Goal: Task Accomplishment & Management: Use online tool/utility

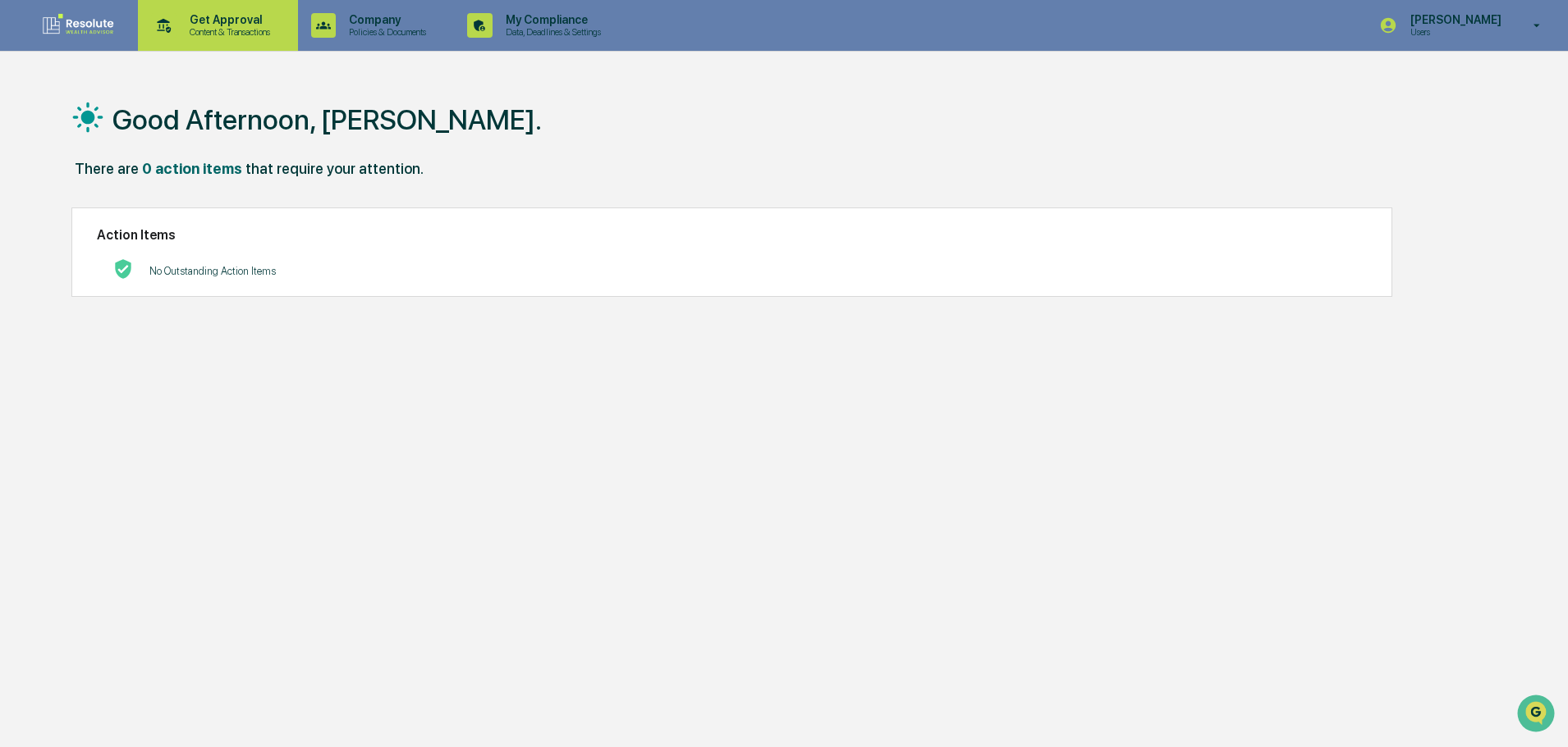
click at [200, 29] on p "Content & Transactions" at bounding box center [227, 31] width 102 height 12
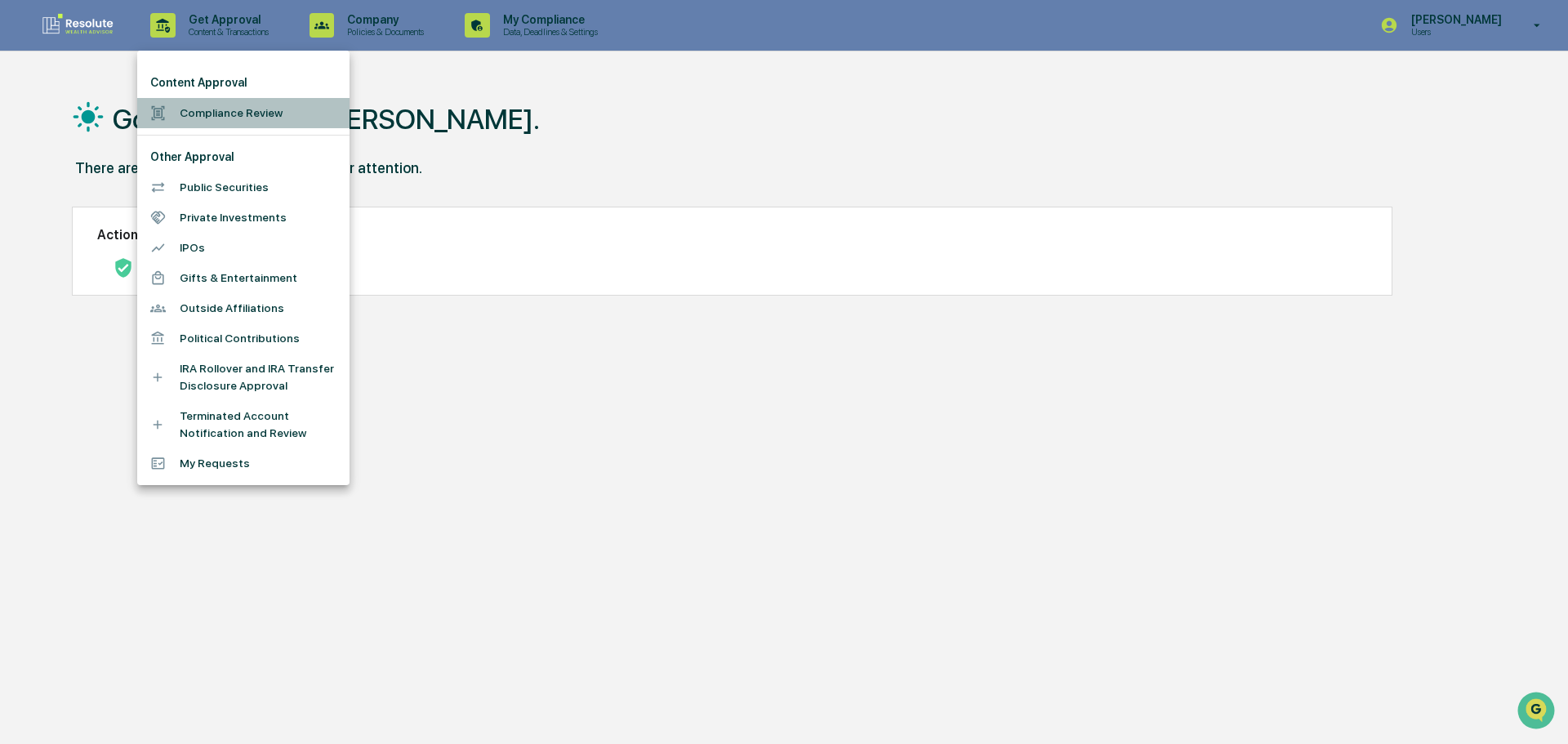
click at [213, 107] on li "Compliance Review" at bounding box center [244, 114] width 213 height 30
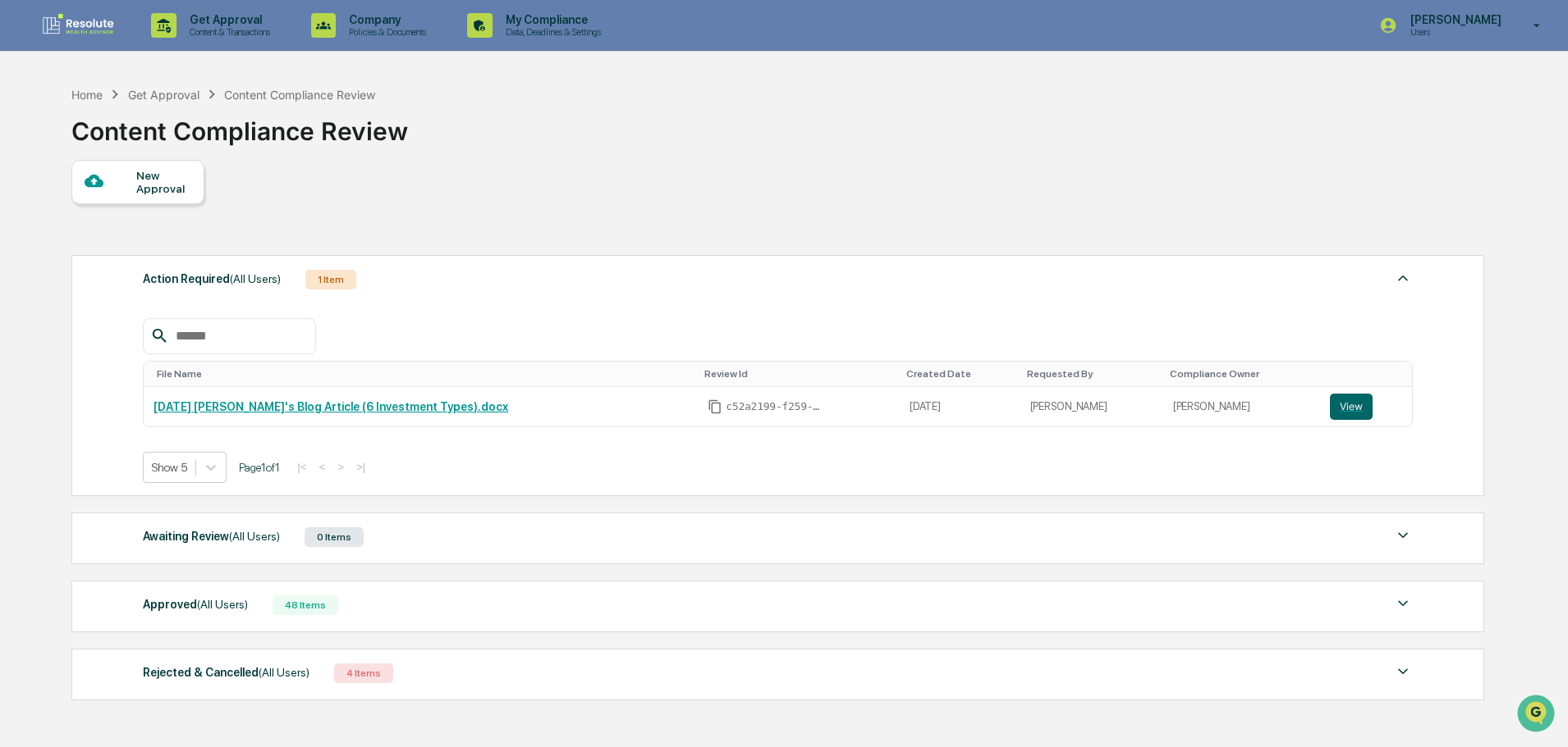
click at [214, 597] on div "Approved (All Users)" at bounding box center [195, 605] width 105 height 21
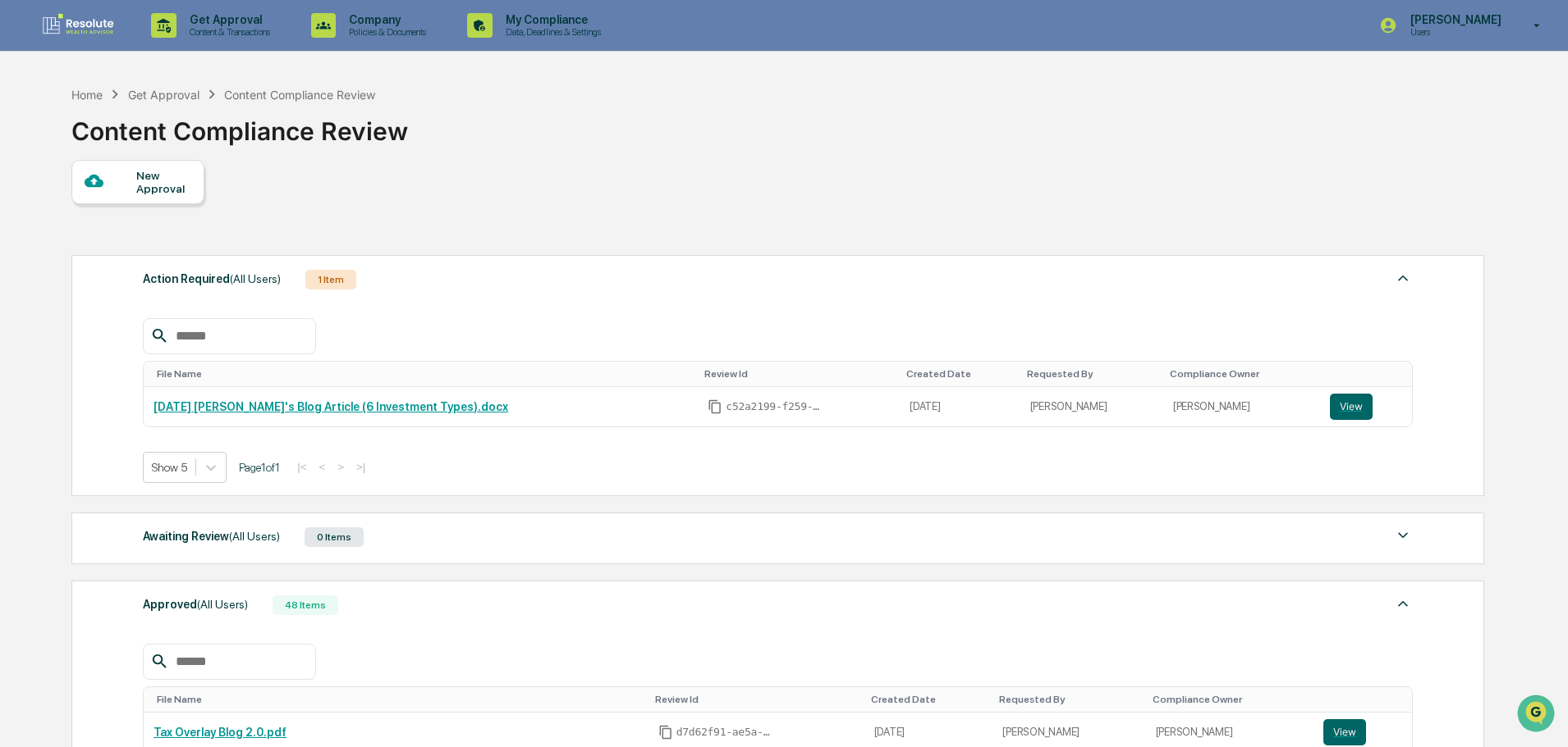
click at [116, 182] on div at bounding box center [110, 182] width 52 height 20
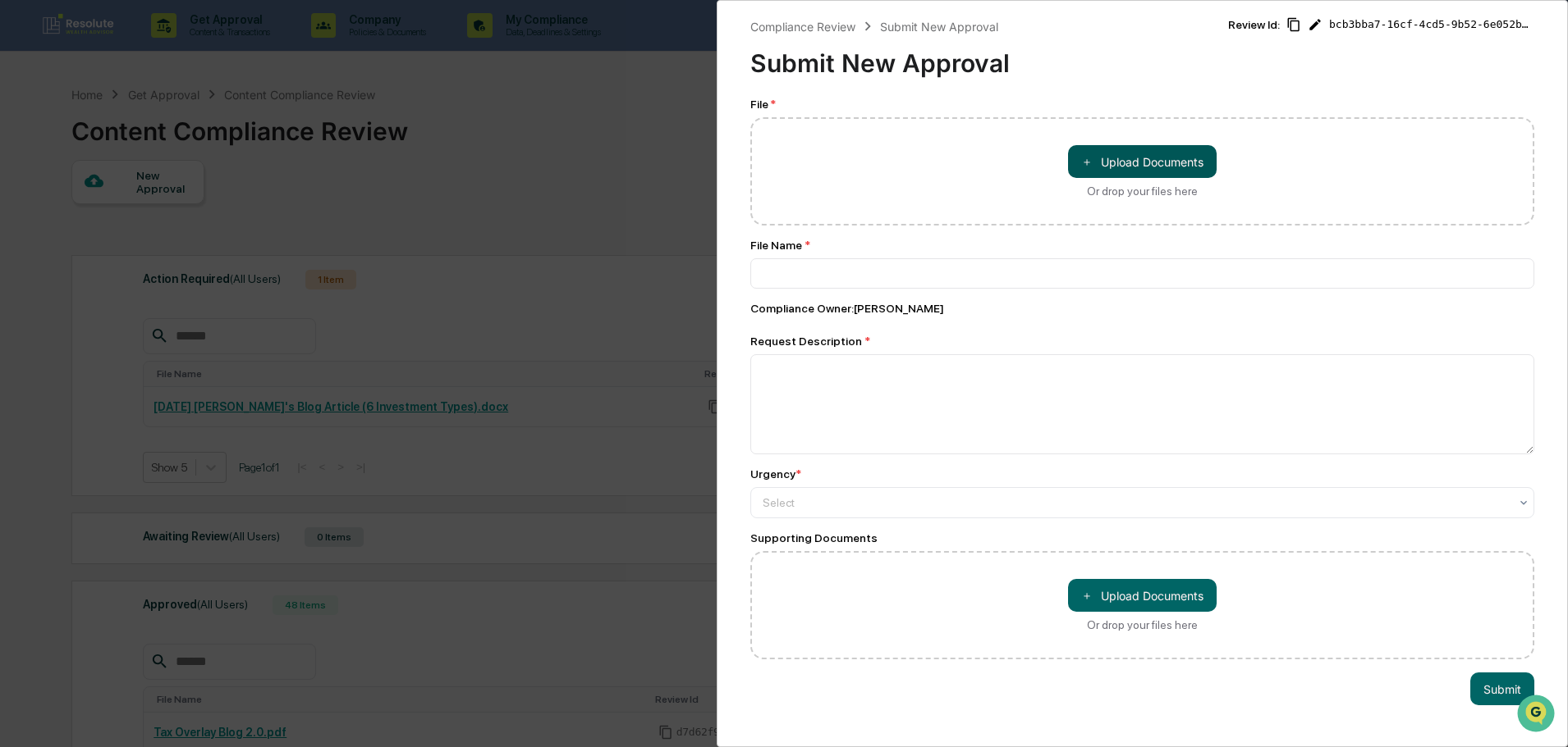
click at [1101, 170] on button "＋ Upload Documents" at bounding box center [1142, 161] width 149 height 33
type input "**********"
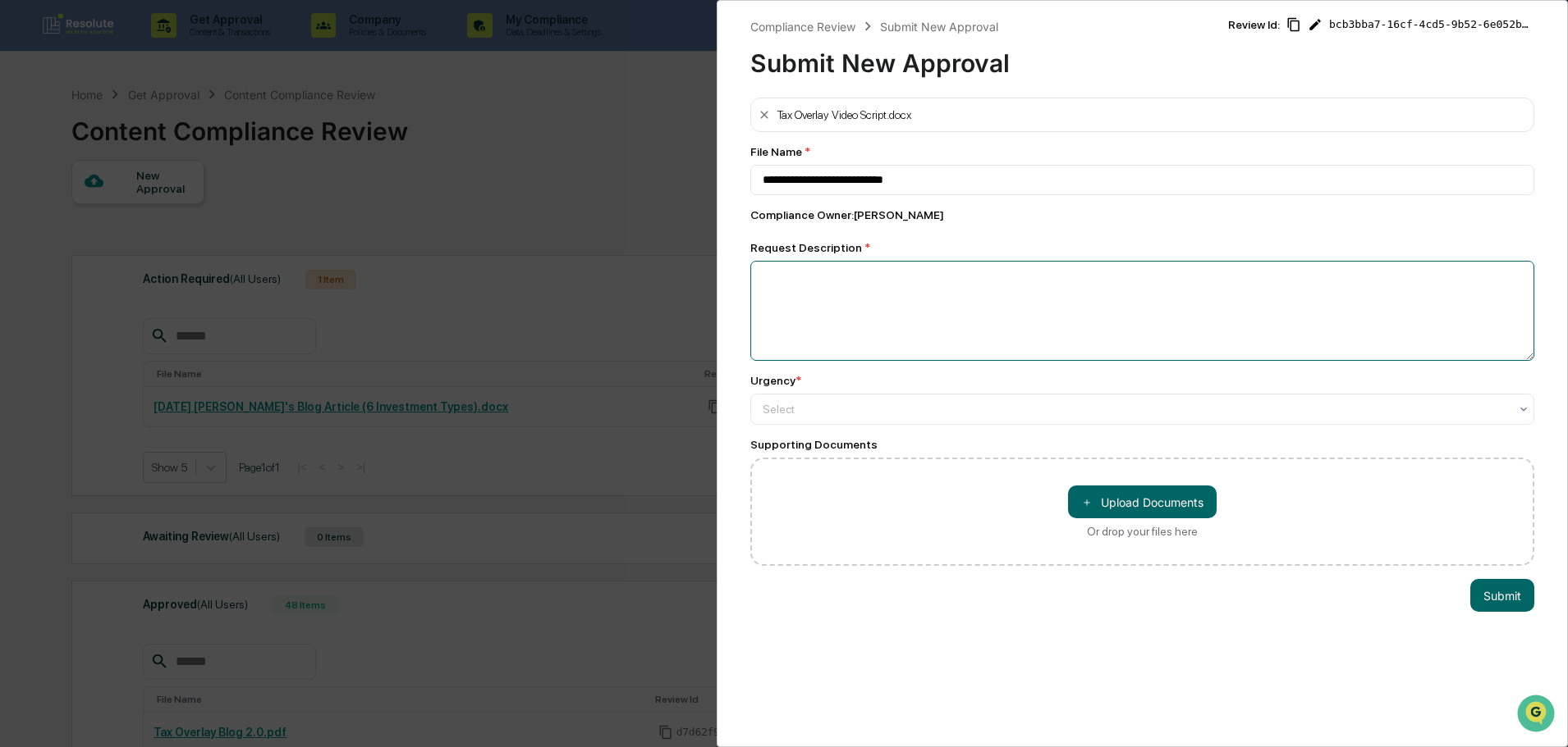
click at [966, 328] on textarea at bounding box center [1142, 311] width 784 height 100
type textarea "**********"
click at [909, 408] on div at bounding box center [1135, 409] width 746 height 16
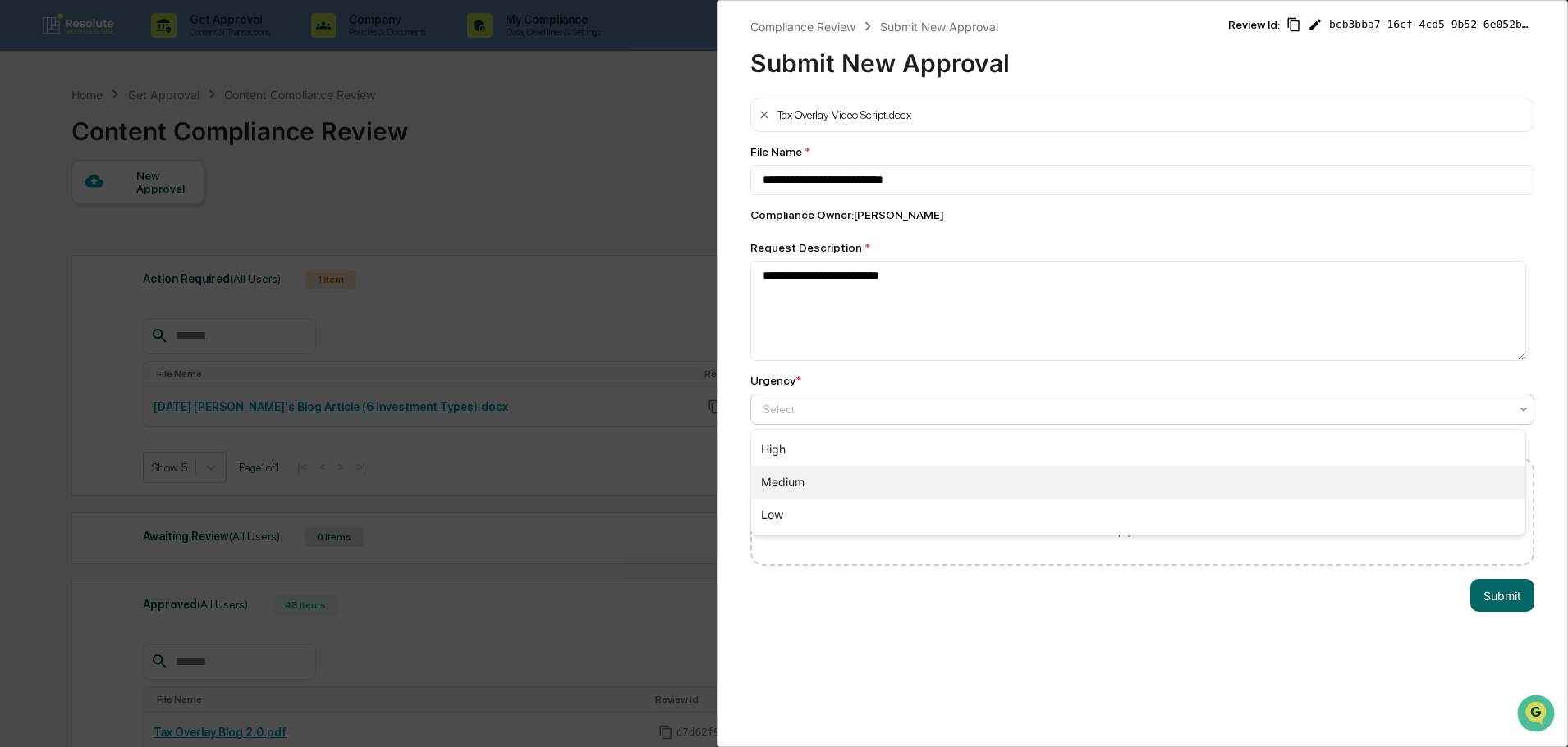
click at [815, 483] on div "Medium" at bounding box center [1138, 482] width 774 height 33
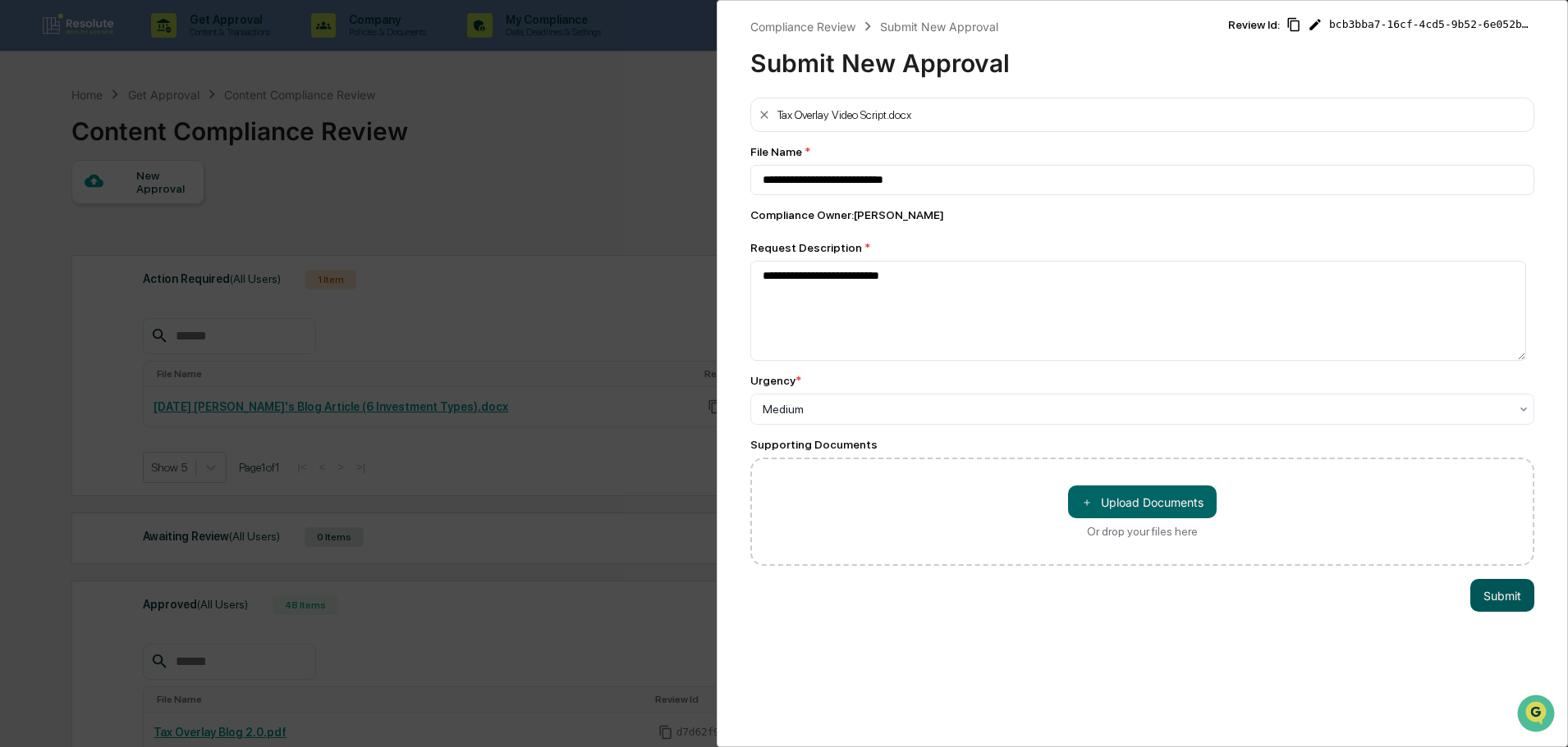
click at [1474, 588] on button "Submit" at bounding box center [1502, 595] width 64 height 33
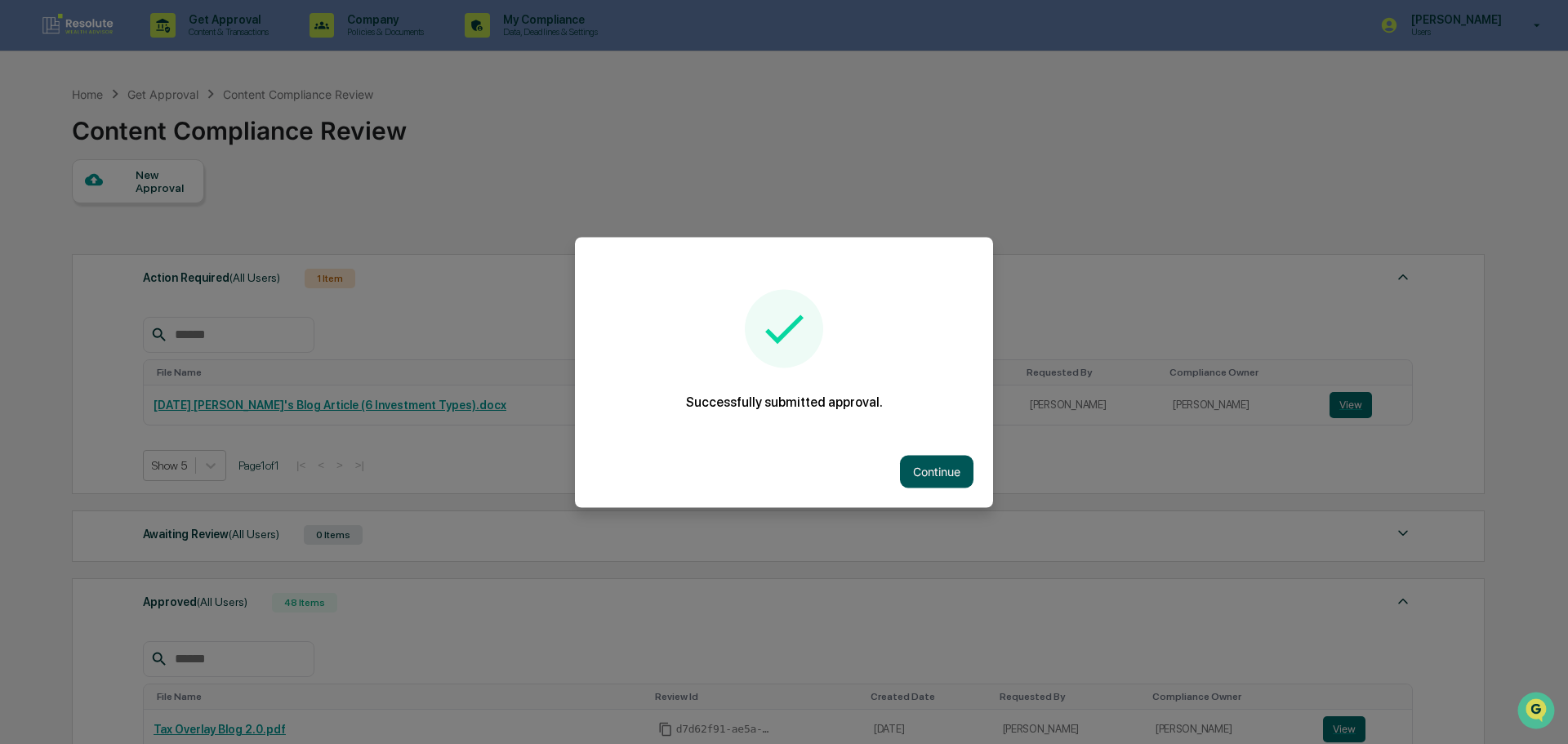
click at [921, 477] on button "Continue" at bounding box center [936, 471] width 74 height 33
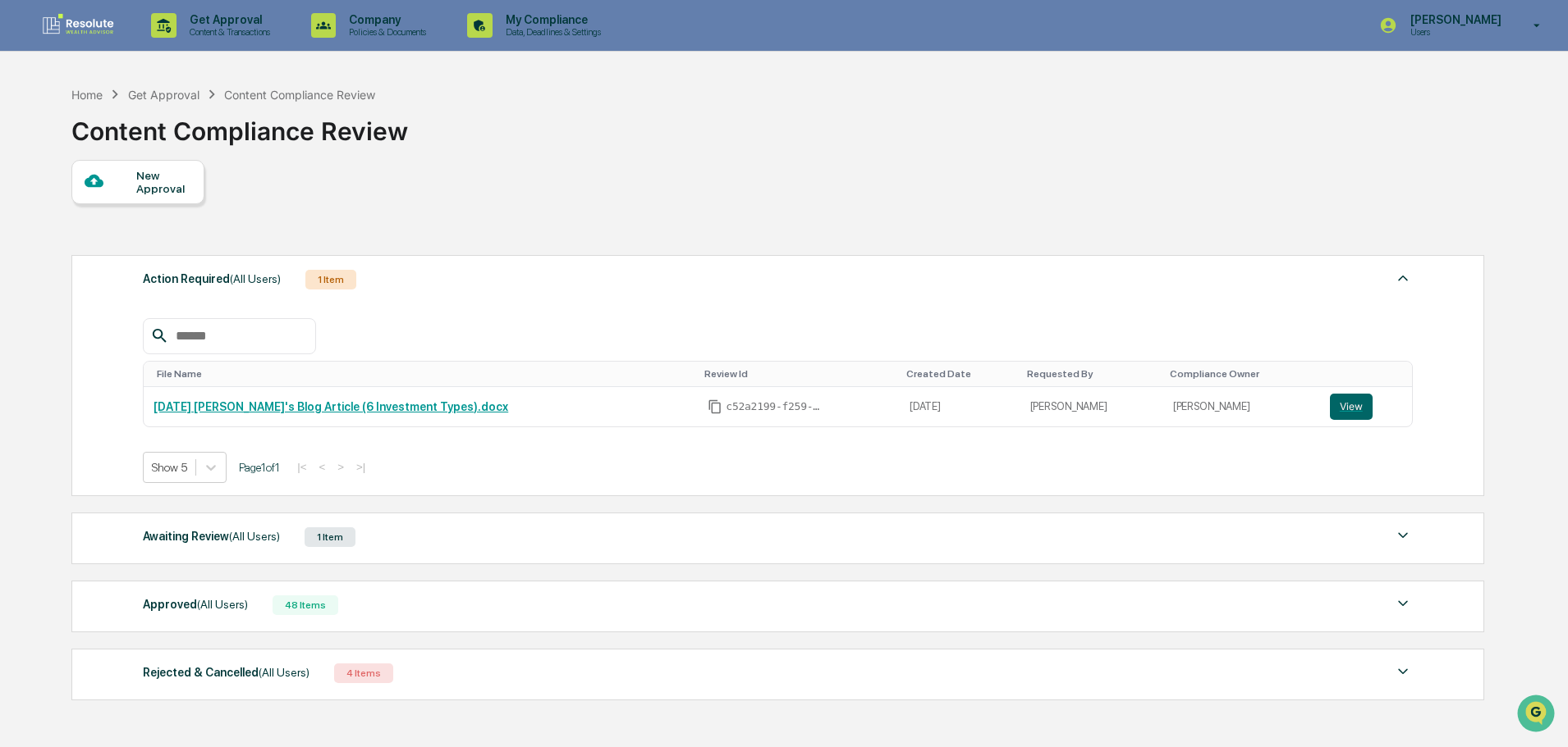
click at [240, 617] on div "Approved (All Users) 48 Items File Name Review Id Created Date Requested By Com…" at bounding box center [777, 606] width 1412 height 52
click at [232, 606] on span "(All Users)" at bounding box center [222, 605] width 51 height 13
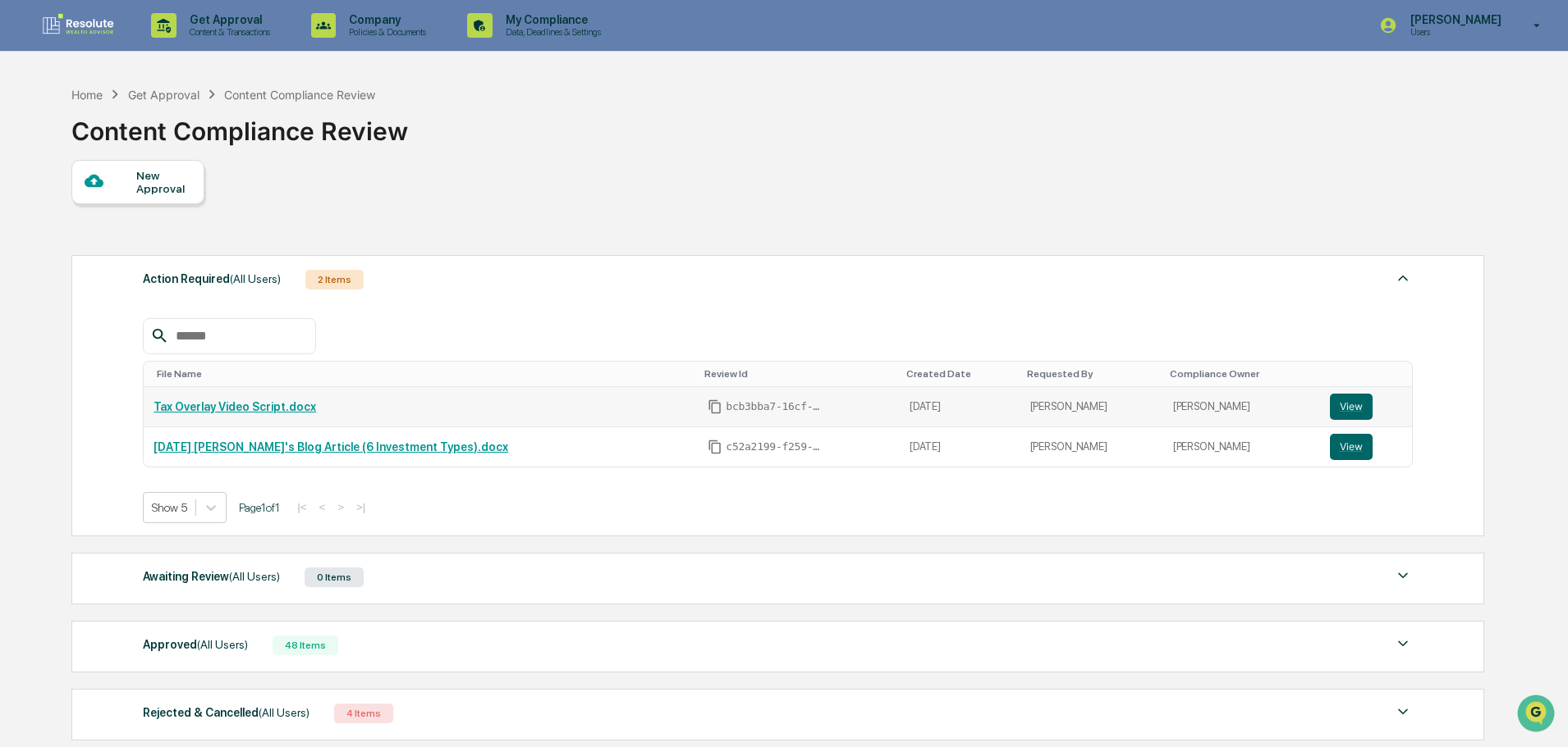
click at [192, 403] on link "Tax Overlay Video Script.docx" at bounding box center [234, 407] width 162 height 13
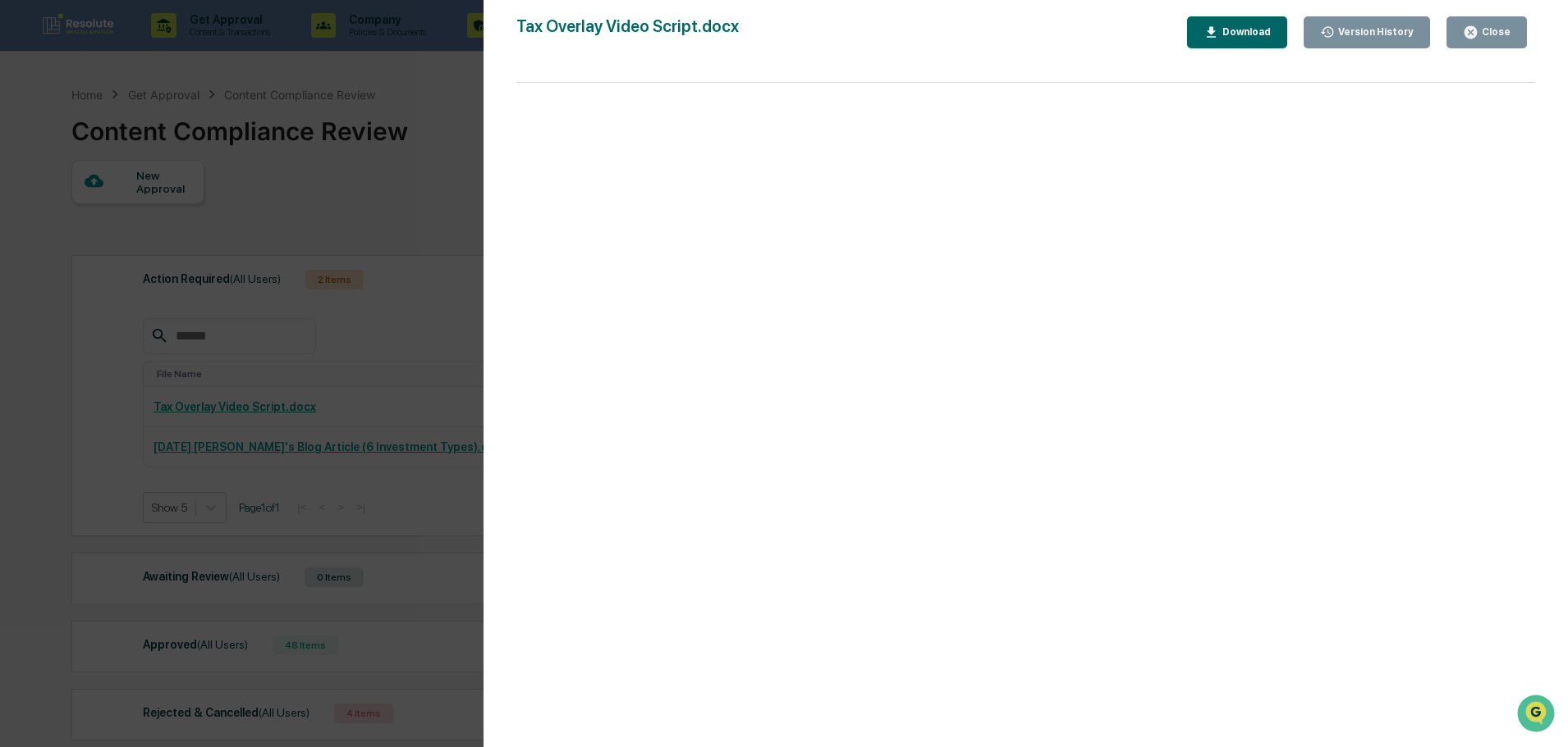
click at [1282, 22] on button "Download" at bounding box center [1237, 32] width 100 height 32
click at [1497, 29] on div "Close" at bounding box center [1494, 31] width 32 height 12
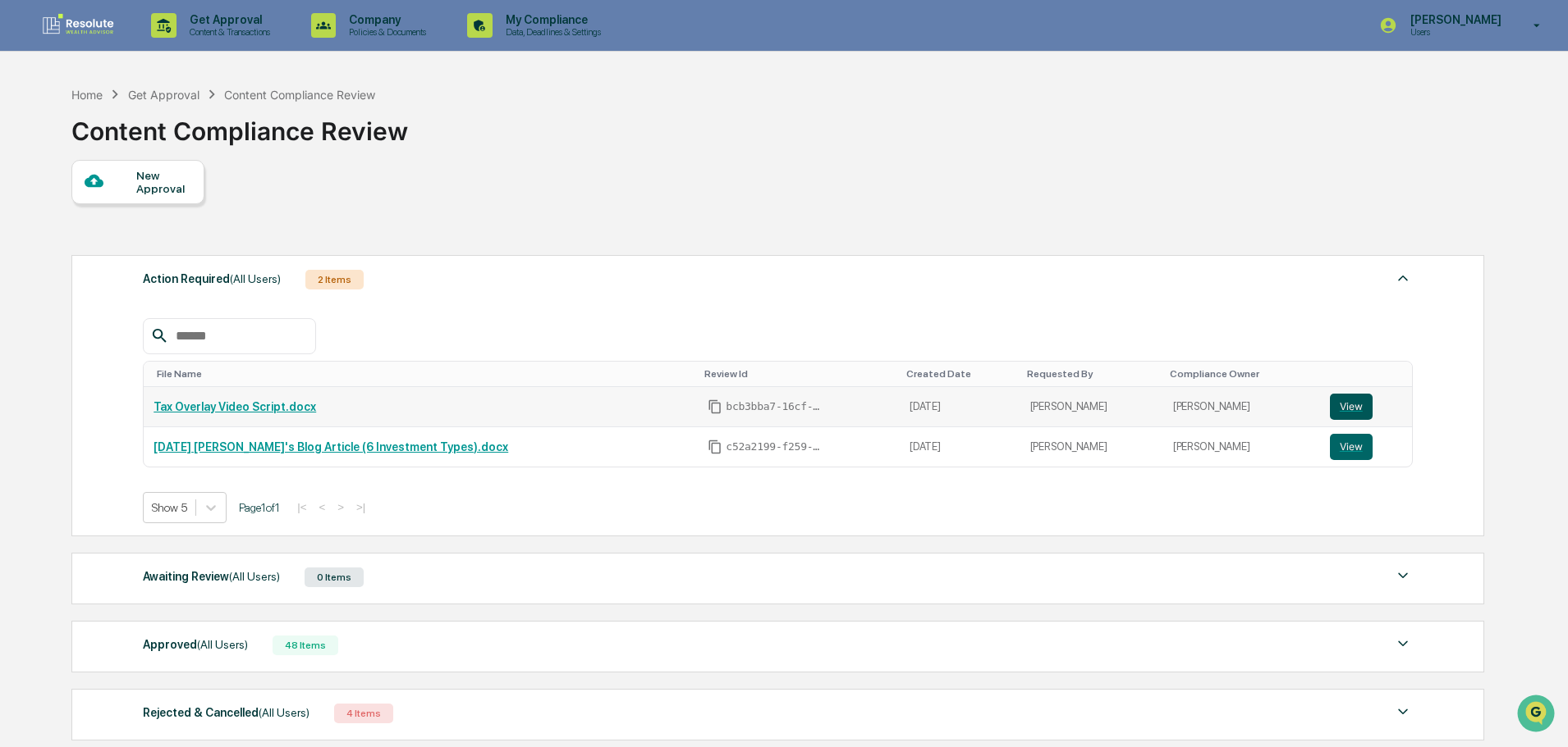
click at [1329, 405] on button "View" at bounding box center [1351, 406] width 43 height 26
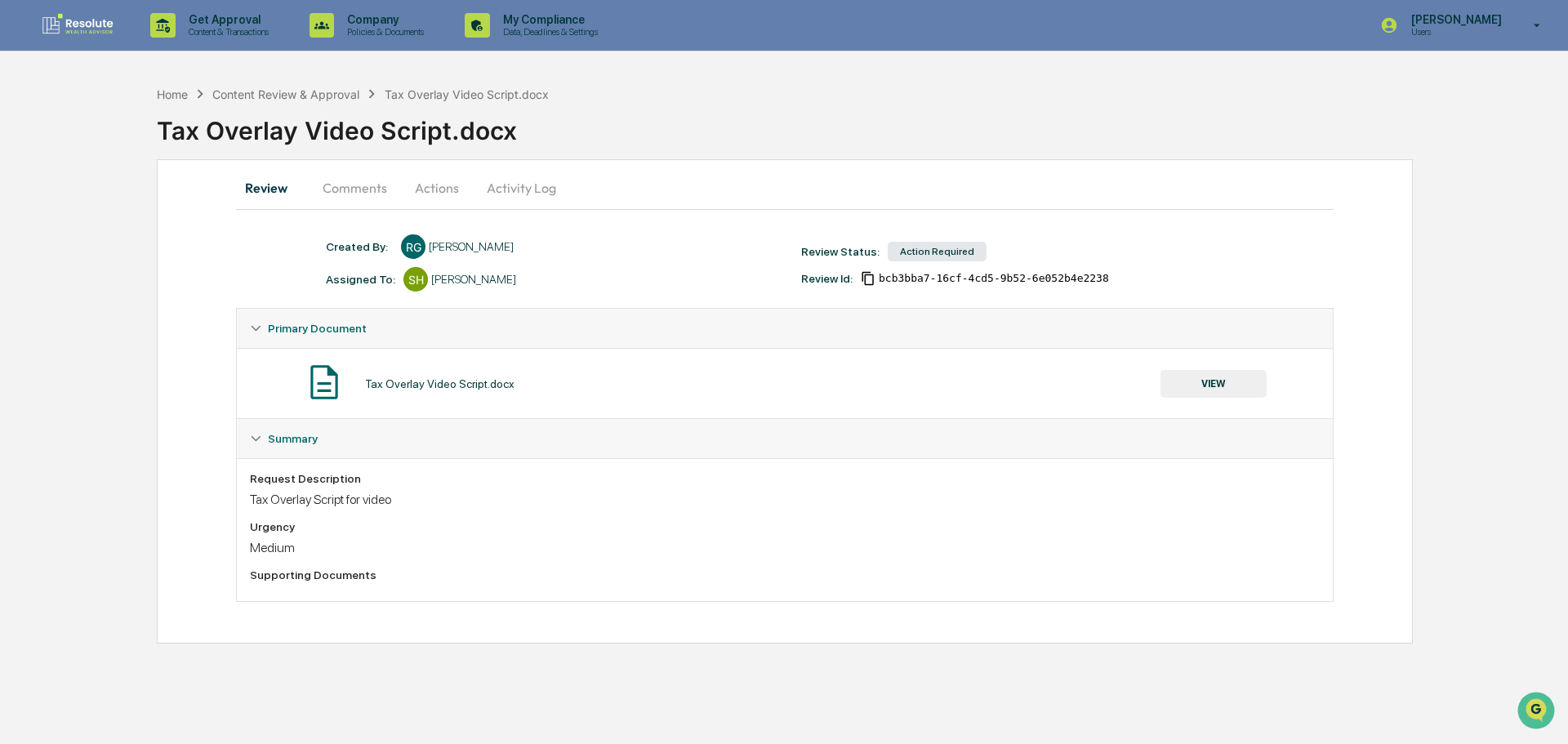
click at [427, 182] on button "Actions" at bounding box center [436, 188] width 74 height 39
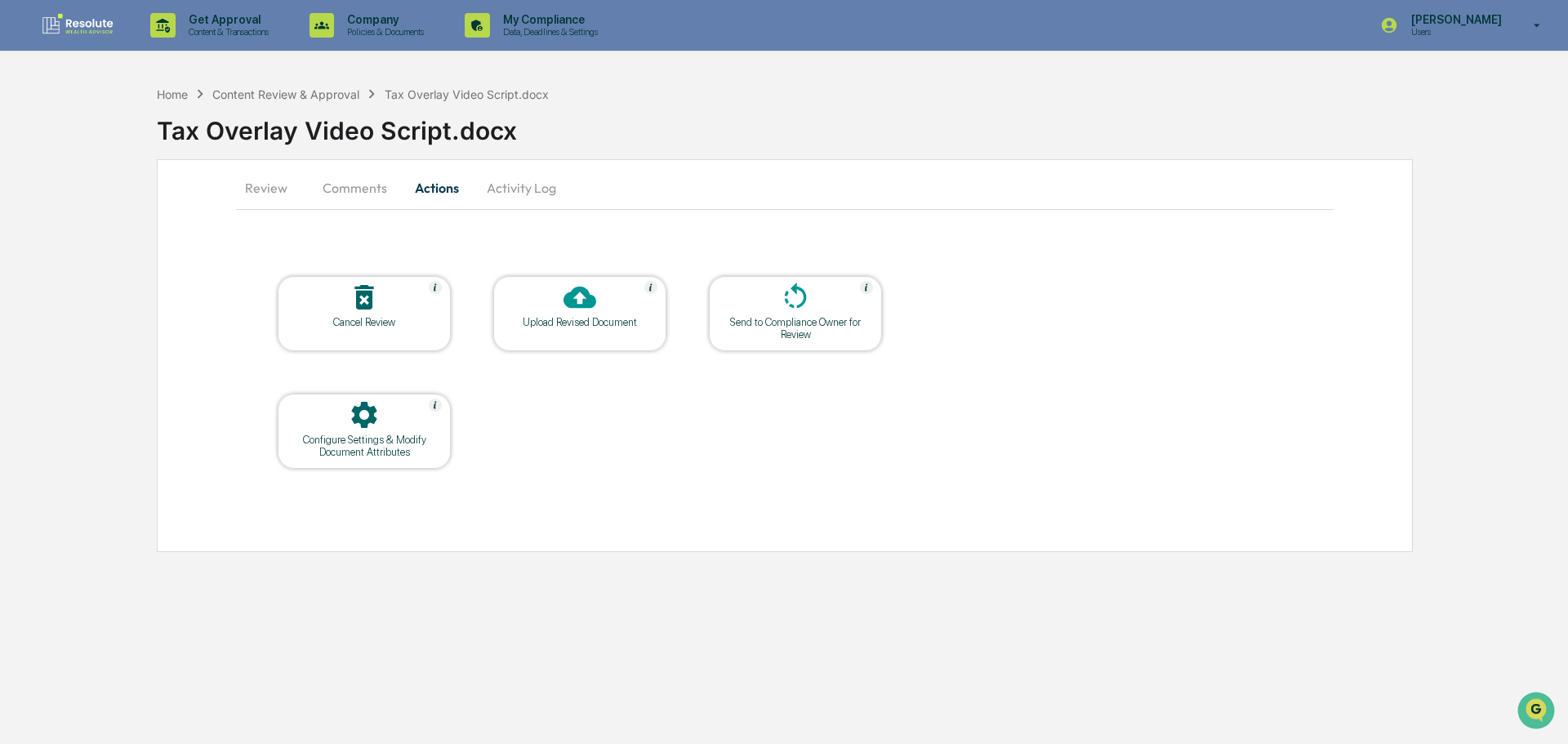
click at [557, 332] on div "Upload Revised Document" at bounding box center [579, 313] width 173 height 75
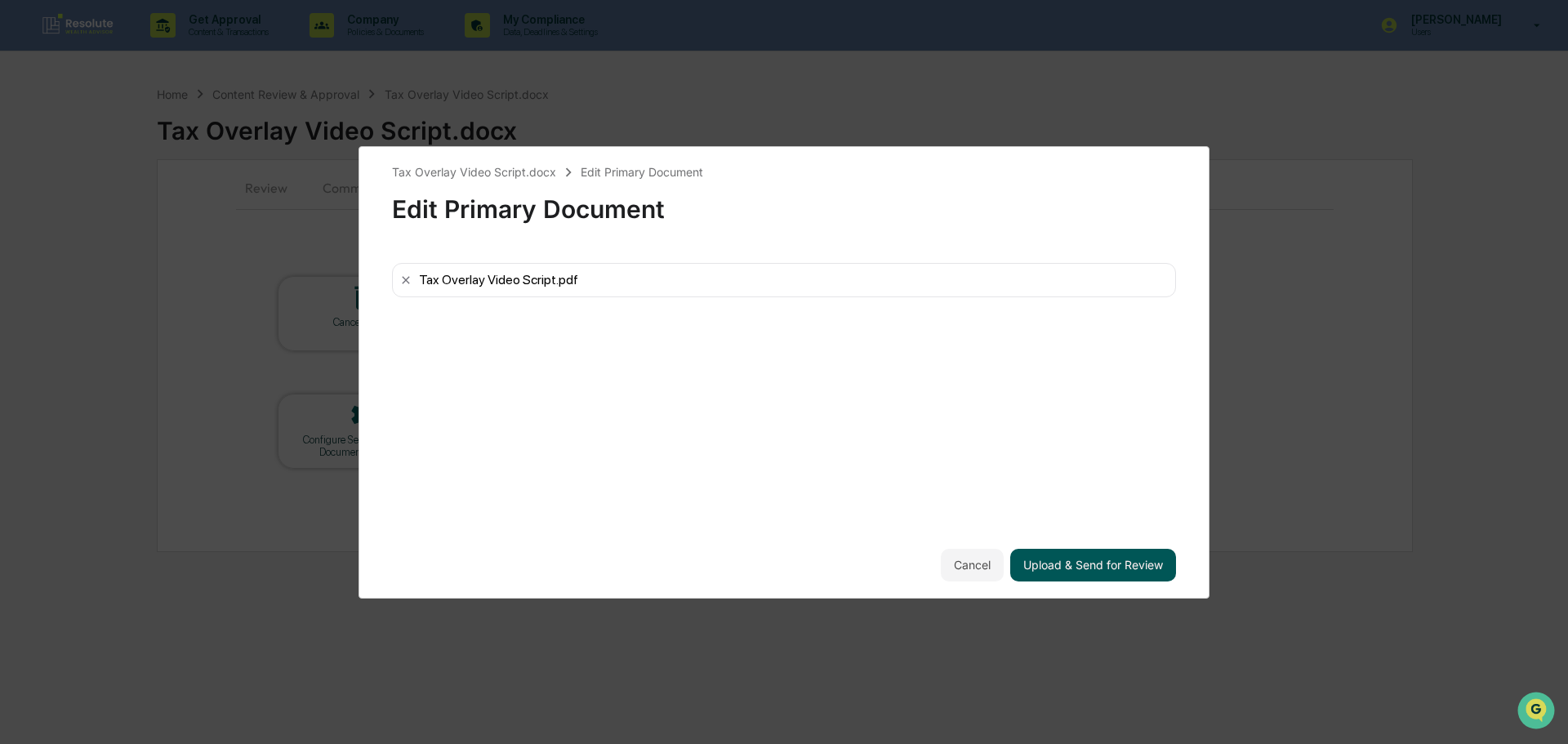
click at [1113, 573] on button "Upload & Send for Review" at bounding box center [1093, 565] width 166 height 33
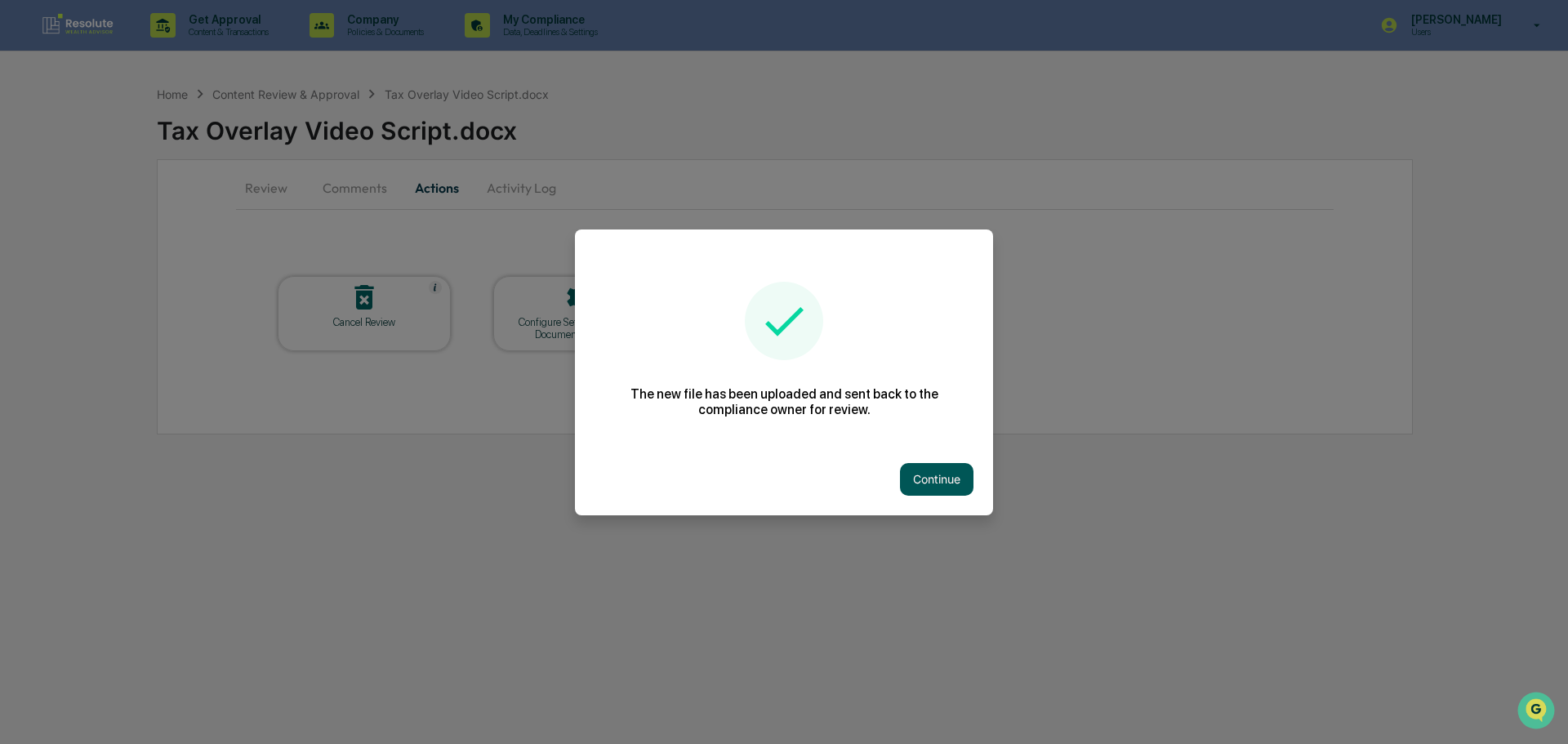
click at [929, 482] on button "Continue" at bounding box center [936, 479] width 74 height 33
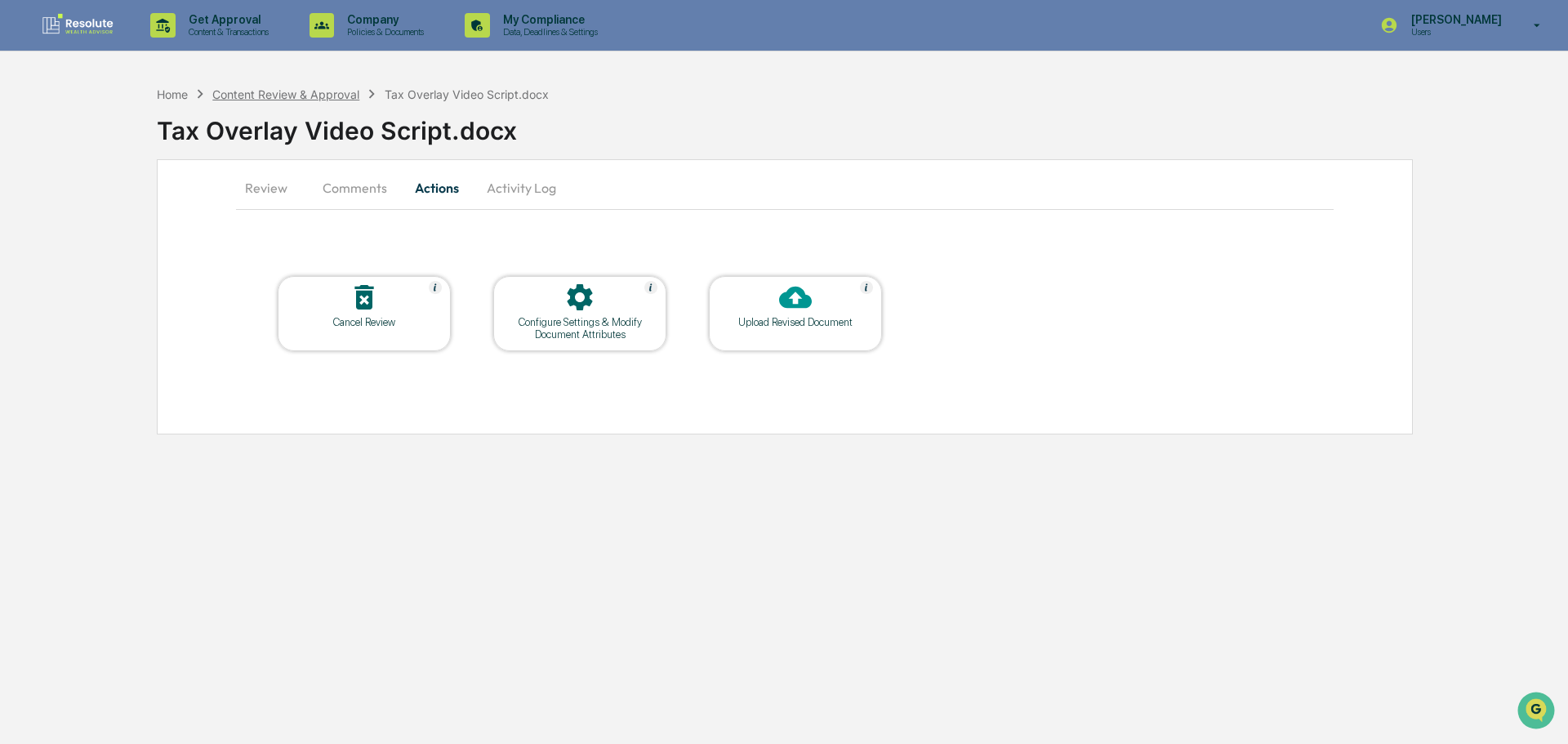
click at [262, 88] on div "Content Review & Approval" at bounding box center [286, 95] width 147 height 14
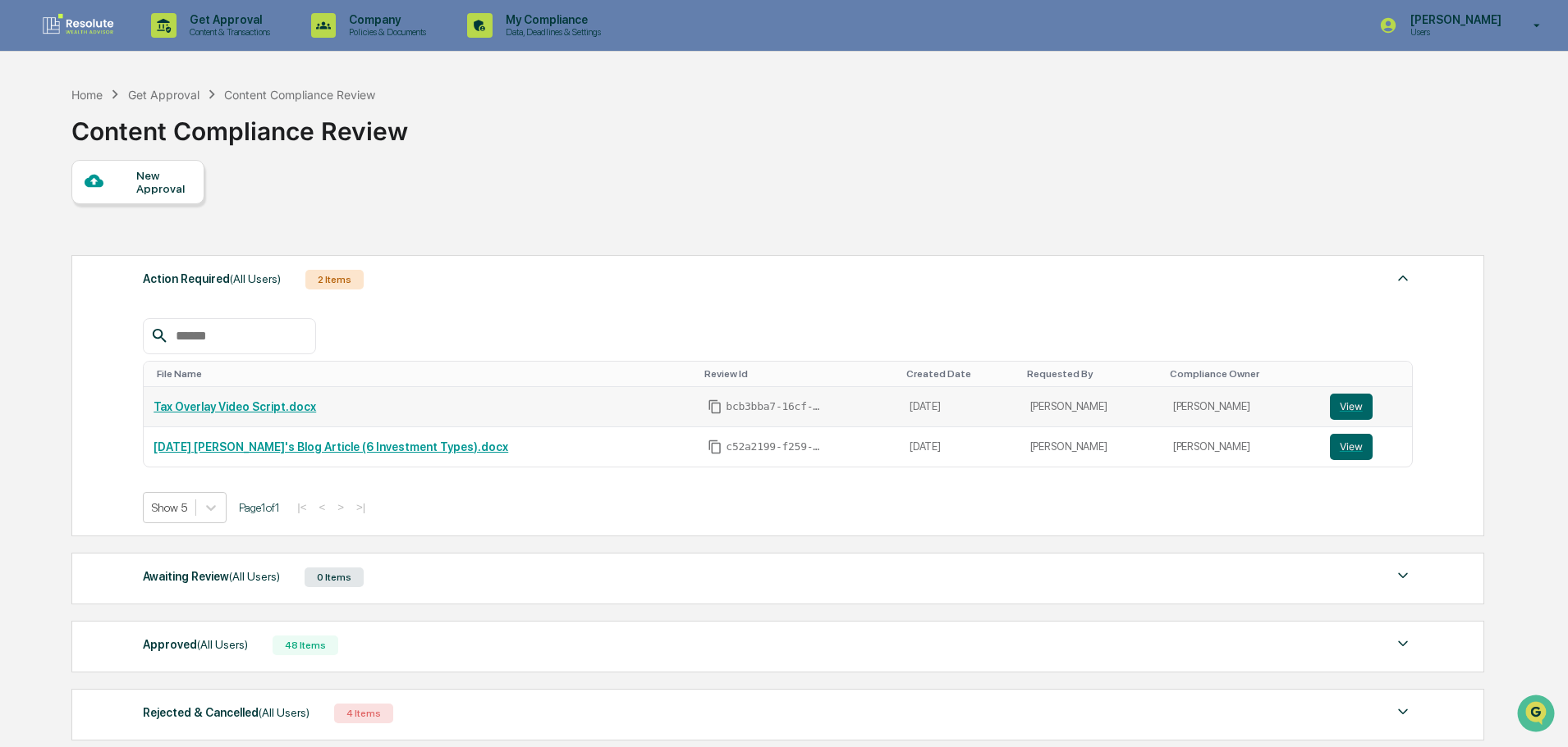
click at [212, 407] on link "Tax Overlay Video Script.docx" at bounding box center [234, 407] width 162 height 13
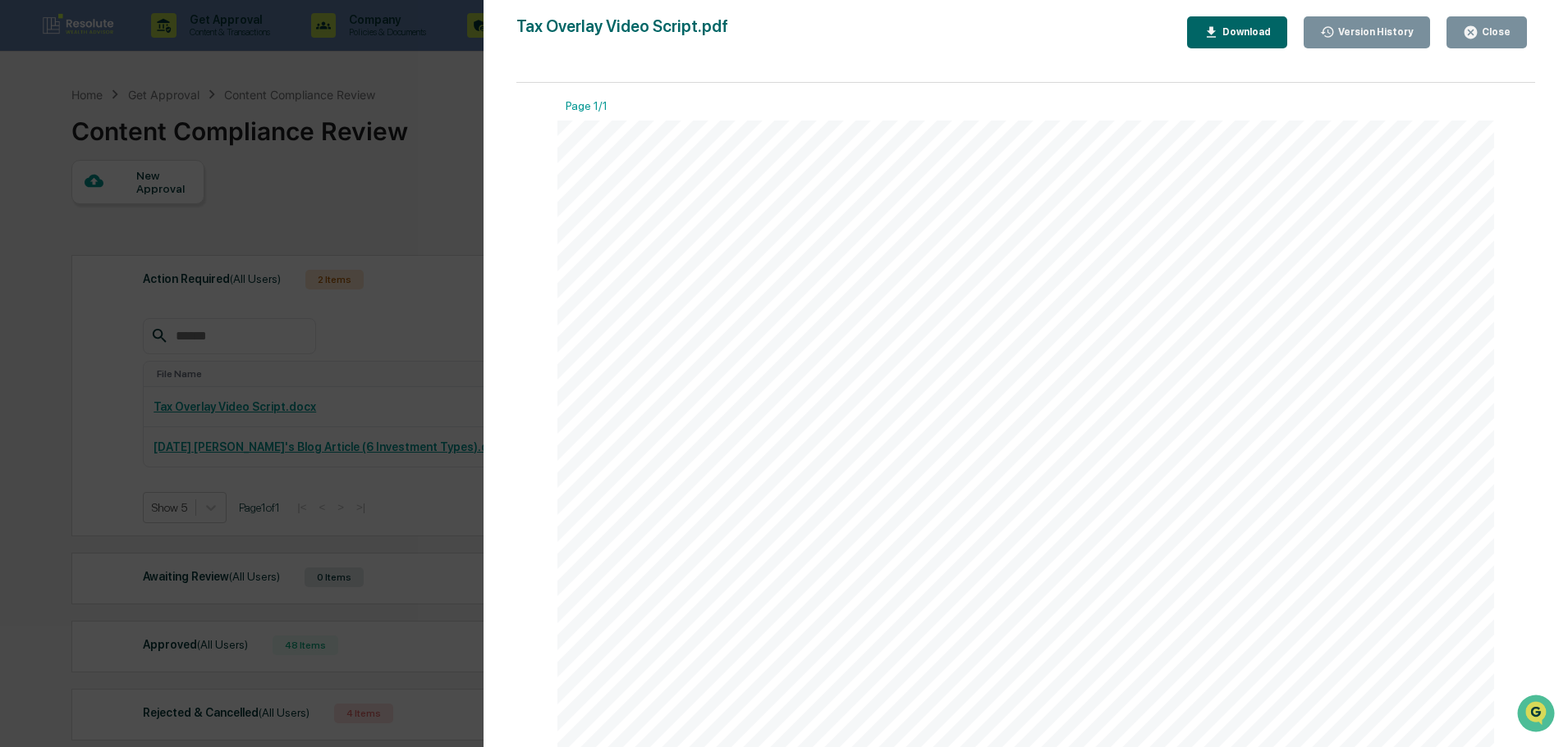
click at [1507, 29] on div "Close" at bounding box center [1494, 31] width 32 height 12
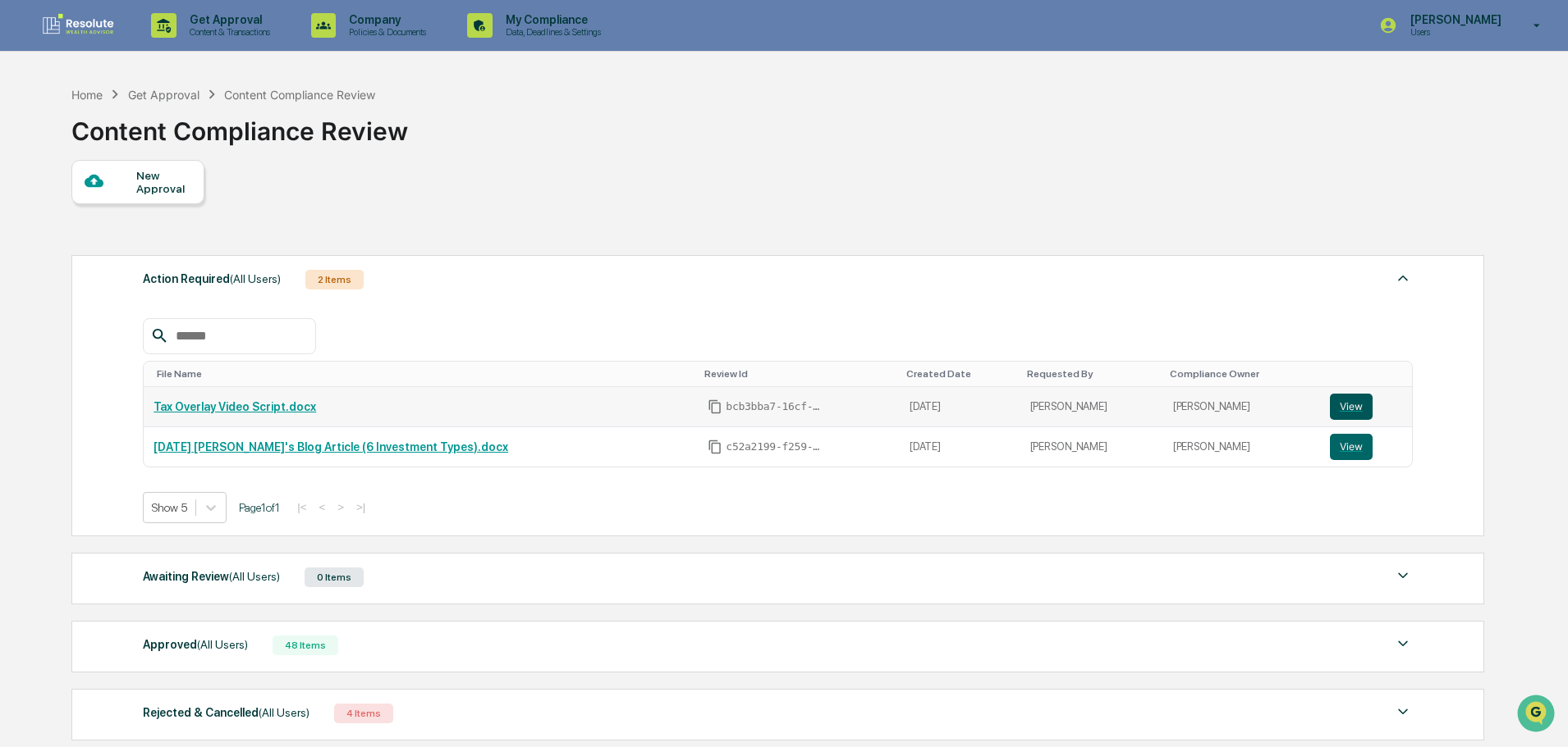
click at [1348, 404] on button "View" at bounding box center [1351, 406] width 43 height 26
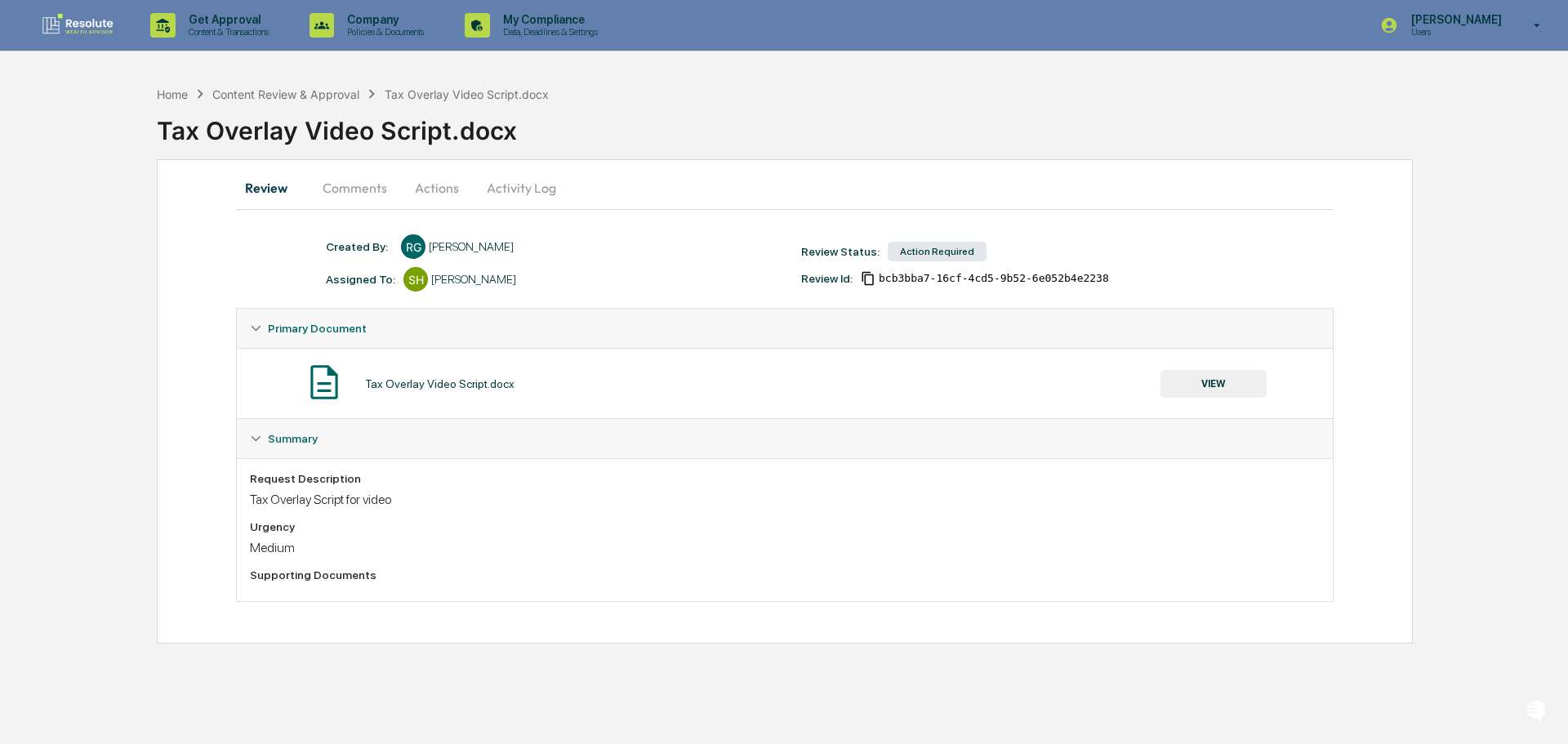
click at [421, 194] on button "Actions" at bounding box center [436, 188] width 74 height 39
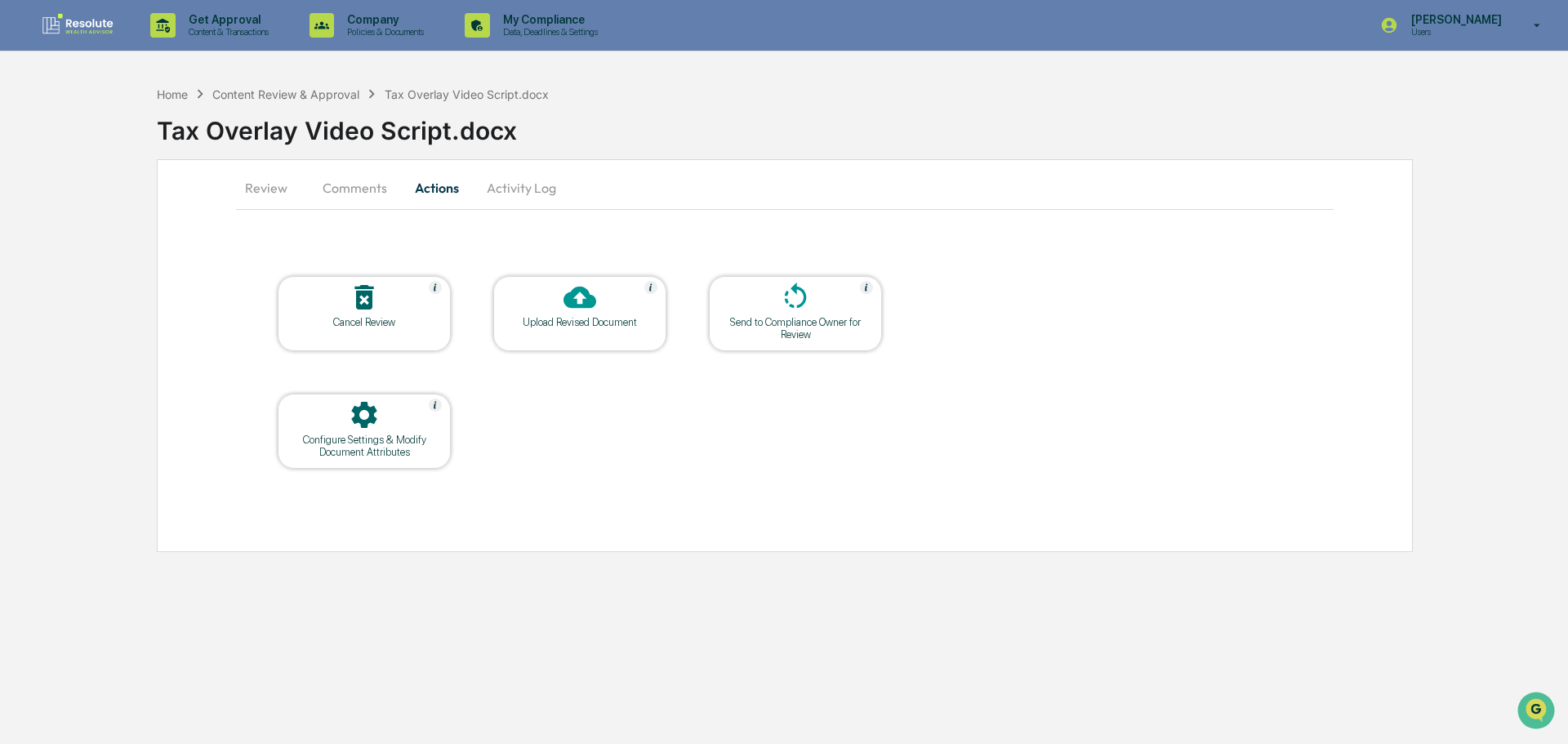
click at [605, 319] on div "Upload Revised Document" at bounding box center [580, 323] width 147 height 12
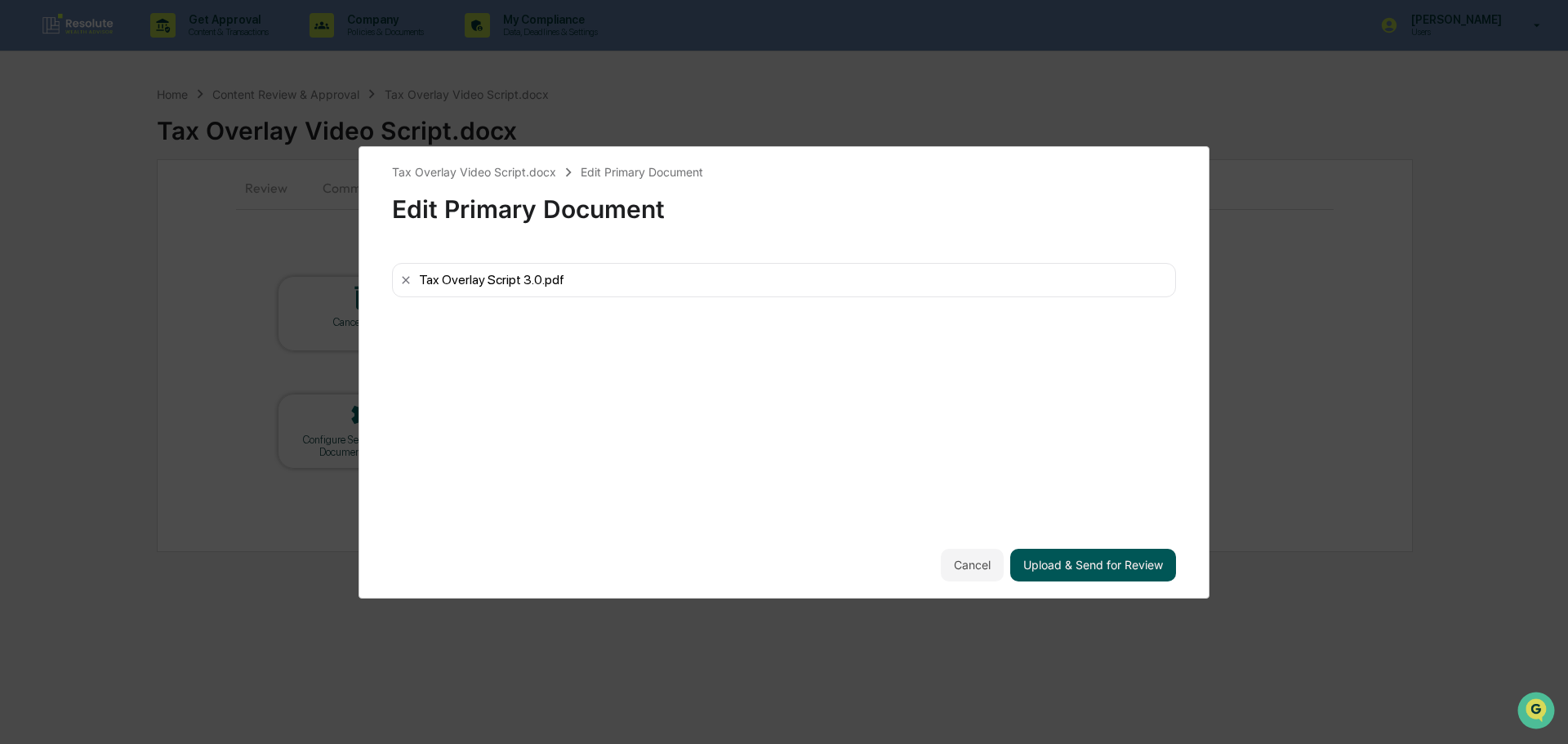
click at [1060, 559] on button "Upload & Send for Review" at bounding box center [1093, 565] width 166 height 33
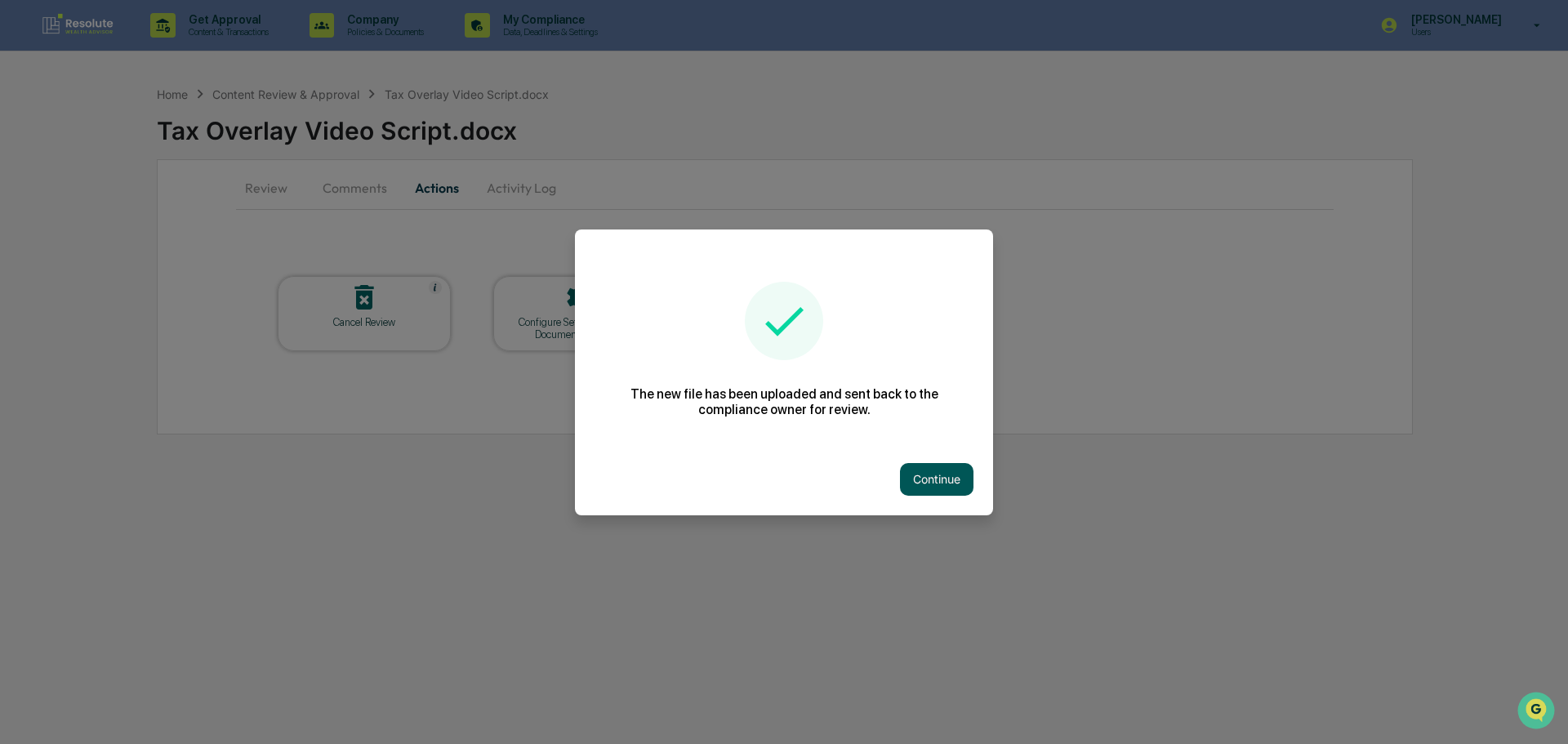
click at [958, 488] on button "Continue" at bounding box center [936, 479] width 74 height 33
